Goal: Transaction & Acquisition: Purchase product/service

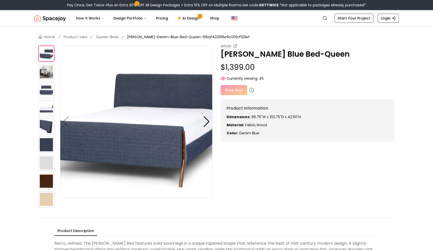
click at [44, 90] on img at bounding box center [46, 90] width 16 height 16
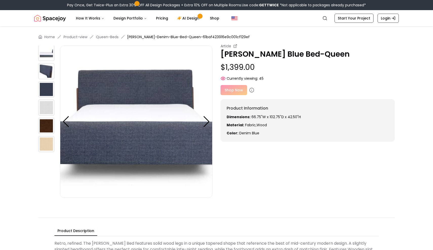
click at [43, 107] on img at bounding box center [46, 107] width 16 height 16
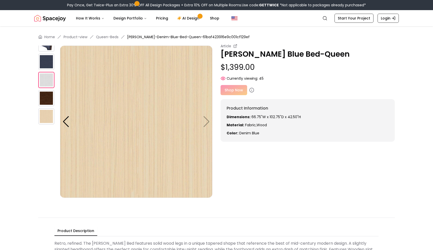
click at [46, 57] on img at bounding box center [46, 62] width 16 height 16
click at [48, 47] on img at bounding box center [46, 43] width 16 height 16
click at [273, 89] on div "Shop Now" at bounding box center [307, 90] width 174 height 10
click at [252, 89] on circle at bounding box center [252, 90] width 4 height 4
click at [45, 88] on div at bounding box center [49, 45] width 22 height 164
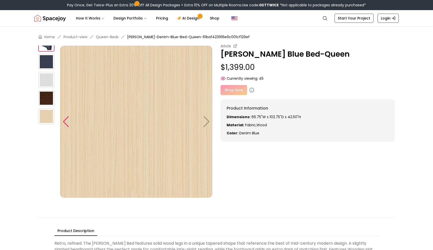
click at [68, 126] on div at bounding box center [66, 121] width 7 height 11
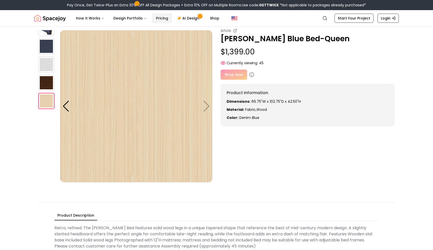
scroll to position [16, 0]
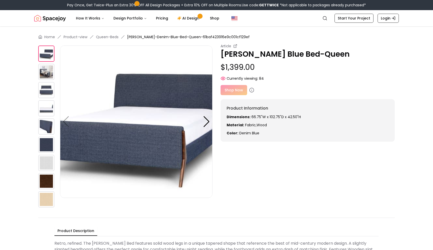
click at [45, 70] on img at bounding box center [46, 72] width 16 height 16
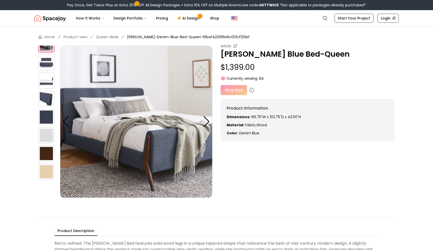
click at [44, 83] on img at bounding box center [46, 81] width 16 height 16
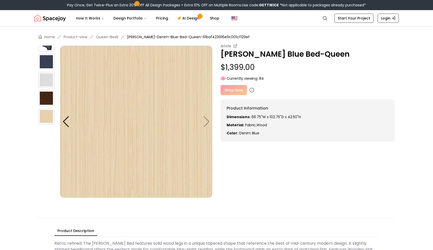
click at [46, 52] on div at bounding box center [49, 45] width 22 height 164
click at [65, 123] on div at bounding box center [66, 121] width 7 height 11
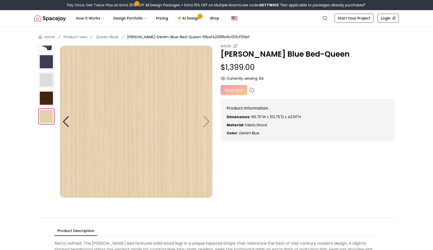
click at [140, 38] on span "[PERSON_NAME]-Denim-Blue-Bed-Queen-61baf423916e9c001cf129ef" at bounding box center [188, 36] width 123 height 5
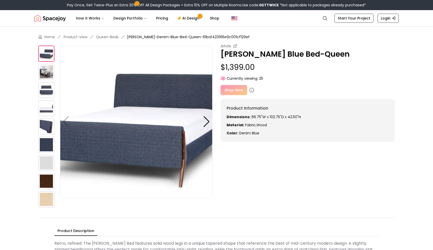
click at [45, 69] on img at bounding box center [46, 72] width 16 height 16
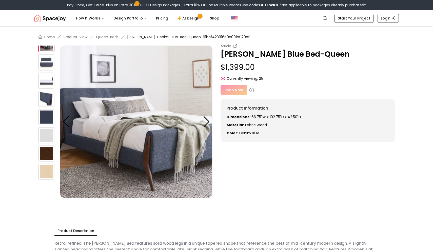
click at [45, 49] on img at bounding box center [46, 44] width 16 height 16
